Goal: Information Seeking & Learning: Learn about a topic

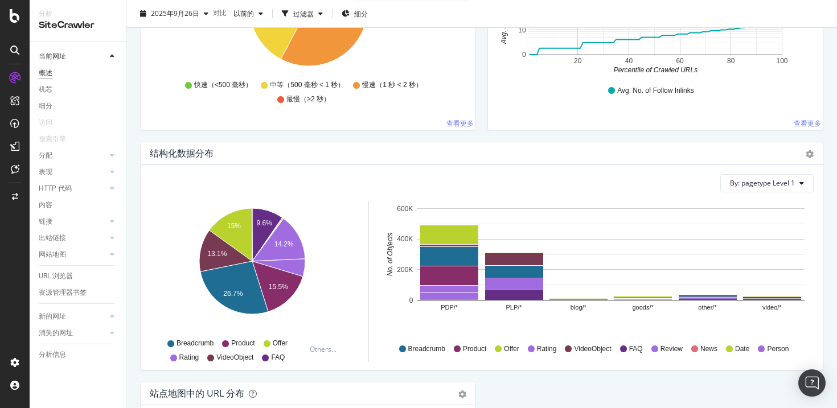
scroll to position [1243, 0]
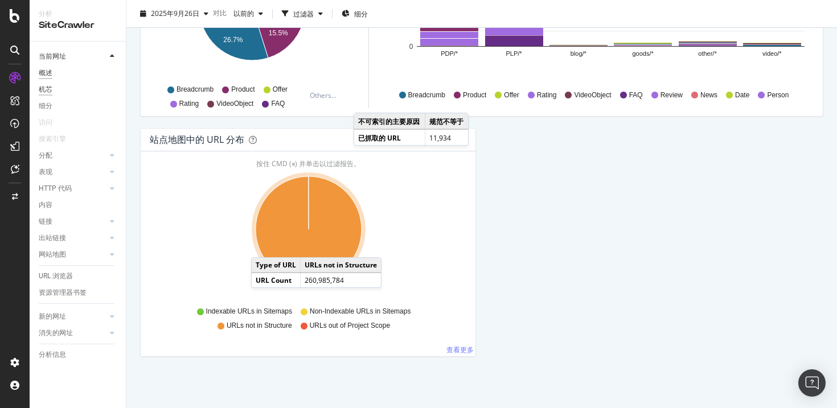
click at [46, 89] on font "机芯" at bounding box center [46, 89] width 14 height 8
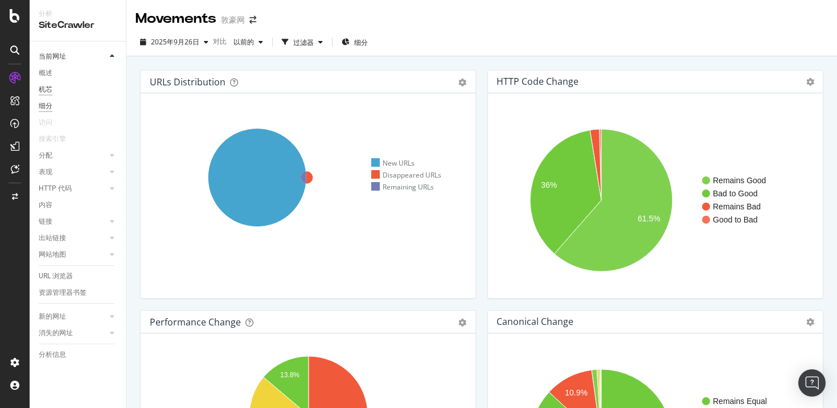
click at [49, 105] on font "细分" at bounding box center [46, 106] width 14 height 8
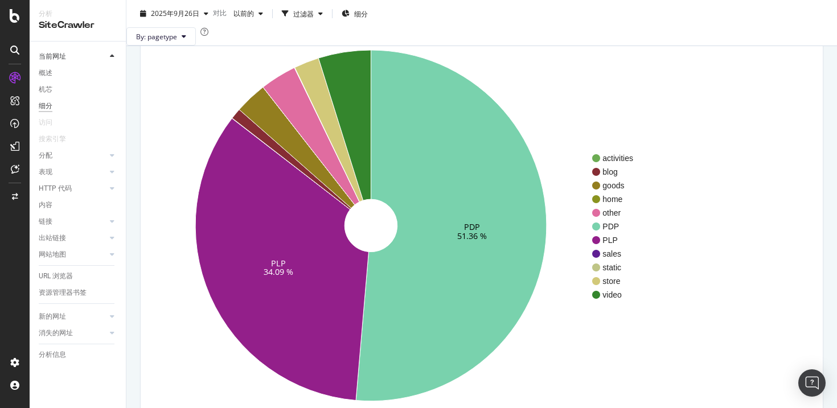
scroll to position [91, 0]
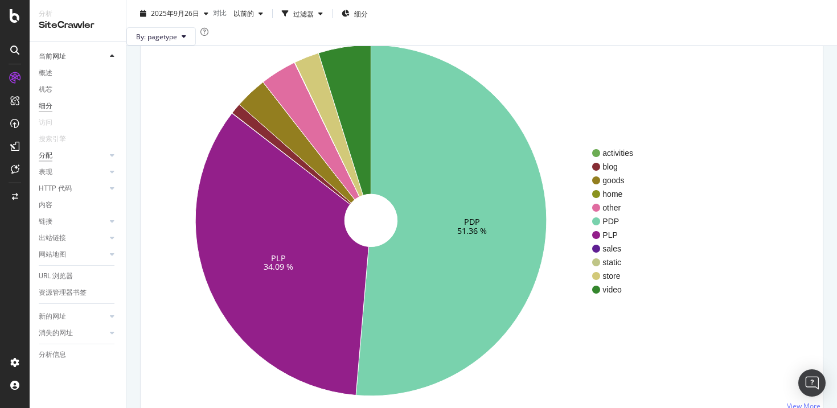
click at [46, 157] on font "分配" at bounding box center [46, 155] width 14 height 8
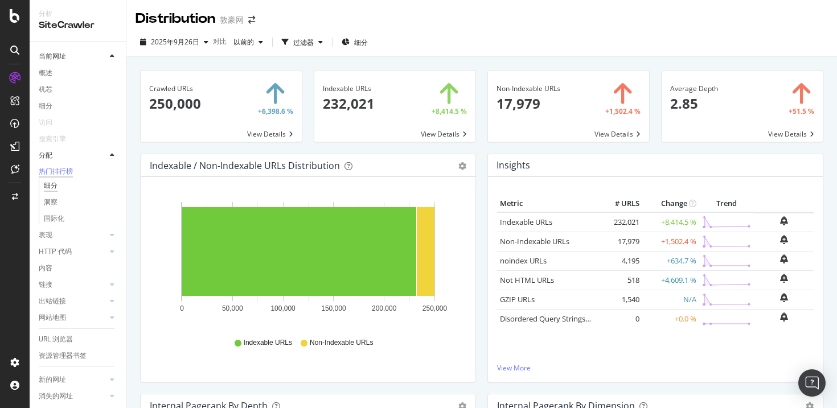
click at [56, 190] on font "细分" at bounding box center [51, 186] width 14 height 8
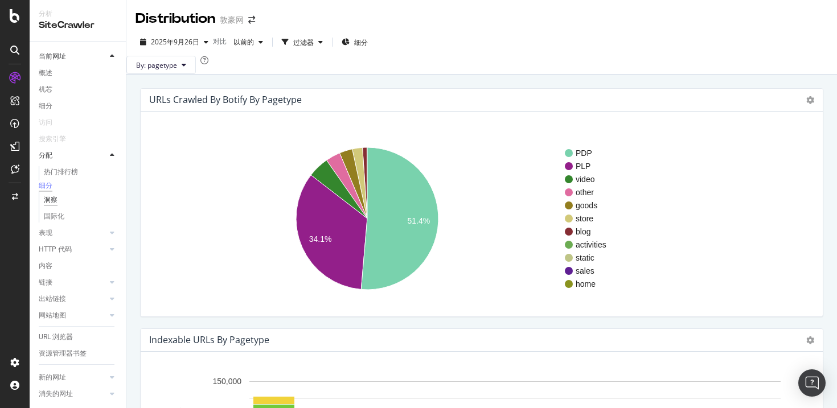
click at [52, 204] on font "洞察" at bounding box center [51, 200] width 14 height 8
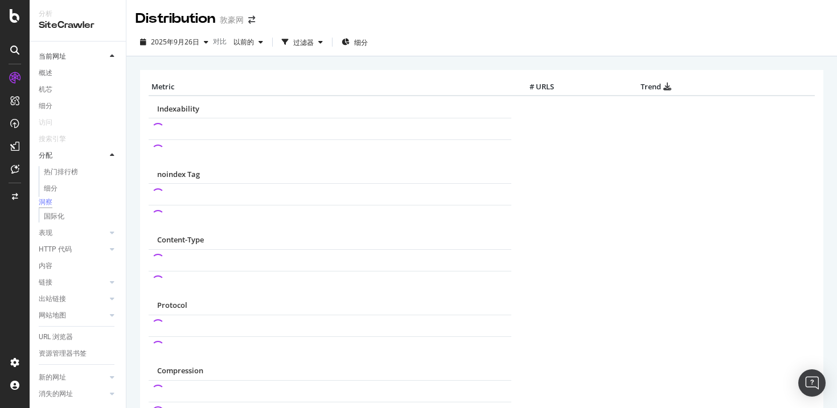
click at [430, 58] on div "× Metric # URLS Trend Indexability noindex Tag Content-Type Protocol Compression" at bounding box center [481, 260] width 710 height 408
